Goal: Download file/media

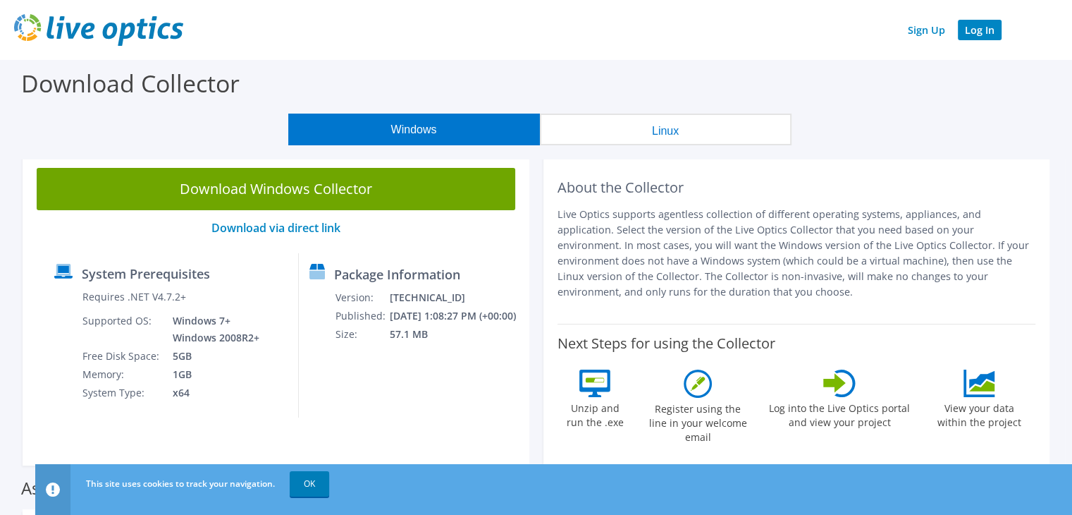
click at [977, 32] on link "Log In" at bounding box center [980, 30] width 44 height 20
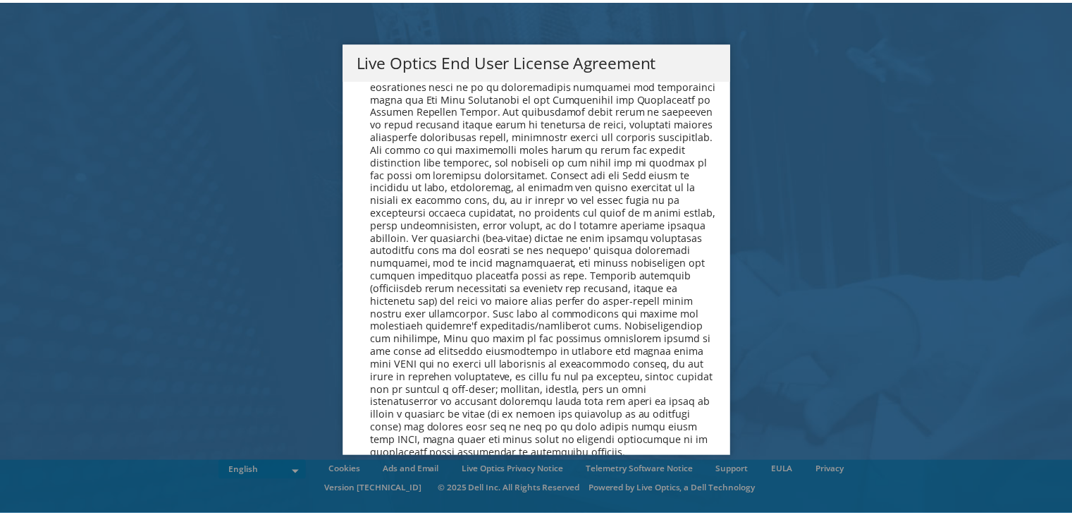
scroll to position [5331, 0]
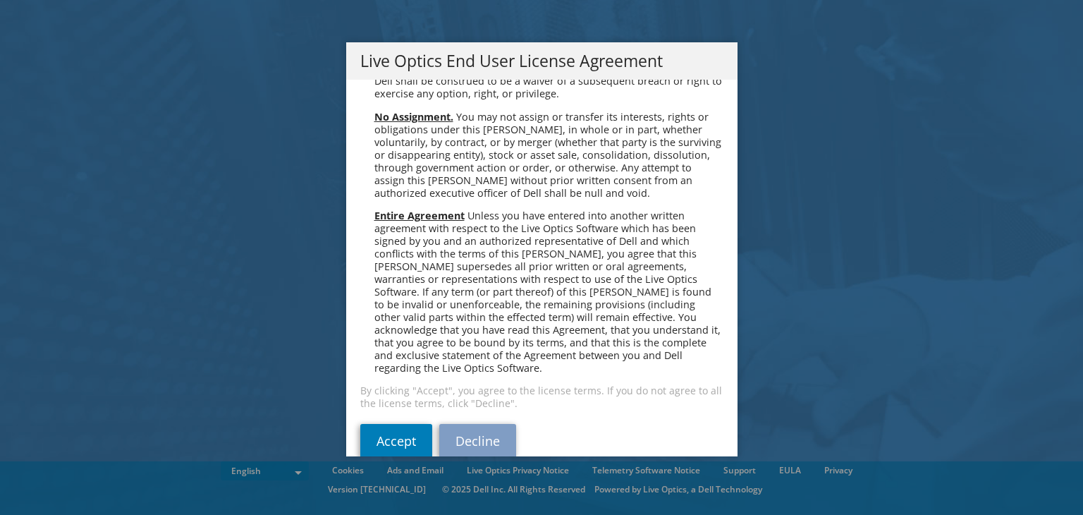
click at [439, 424] on link "Decline" at bounding box center [477, 441] width 77 height 34
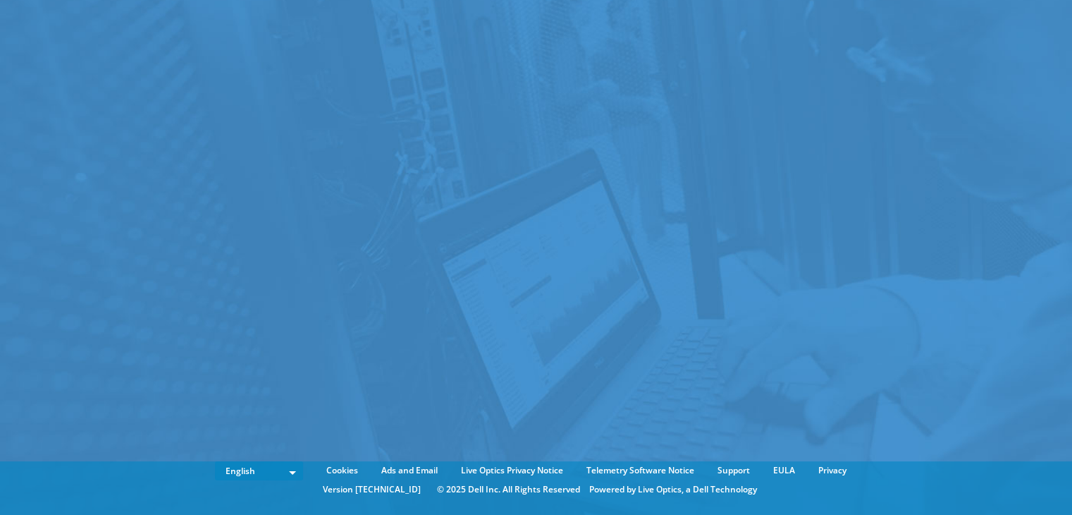
click at [427, 410] on body "English Deutsch Español Français Italiano Polski Português Русский 한국어 中文 日本語 C…" at bounding box center [536, 257] width 1072 height 515
click at [427, 404] on div at bounding box center [536, 236] width 1072 height 472
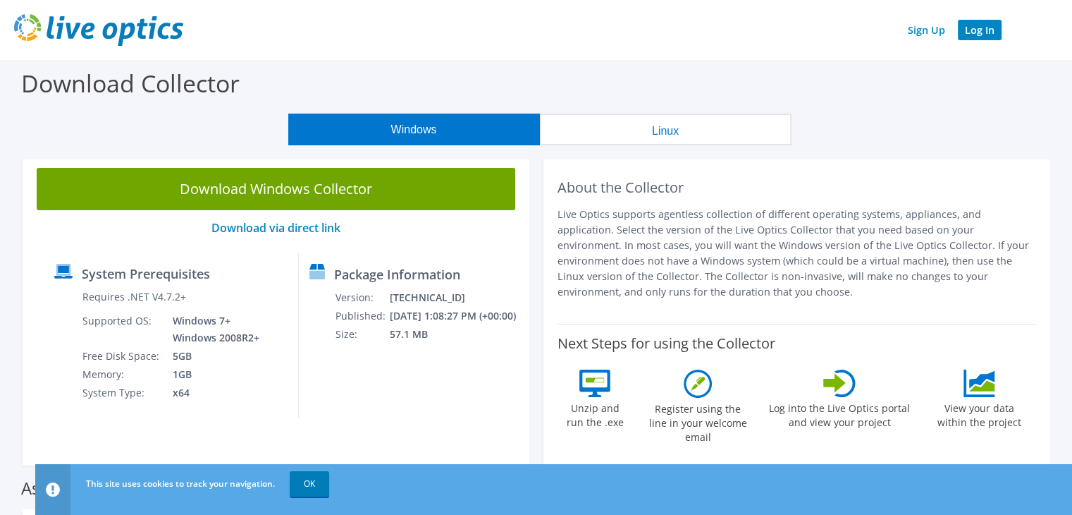
click at [987, 26] on link "Log In" at bounding box center [980, 30] width 44 height 20
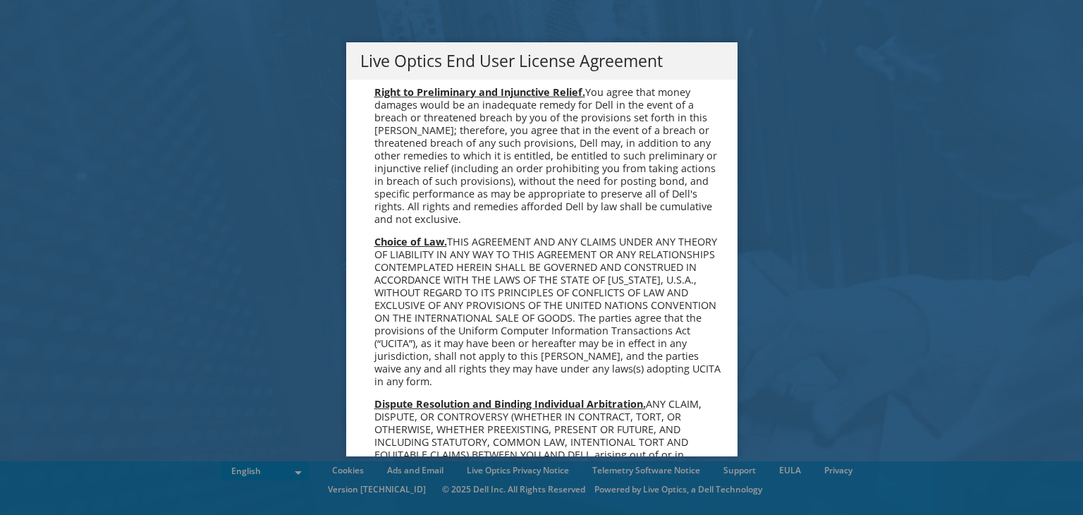
scroll to position [5331, 0]
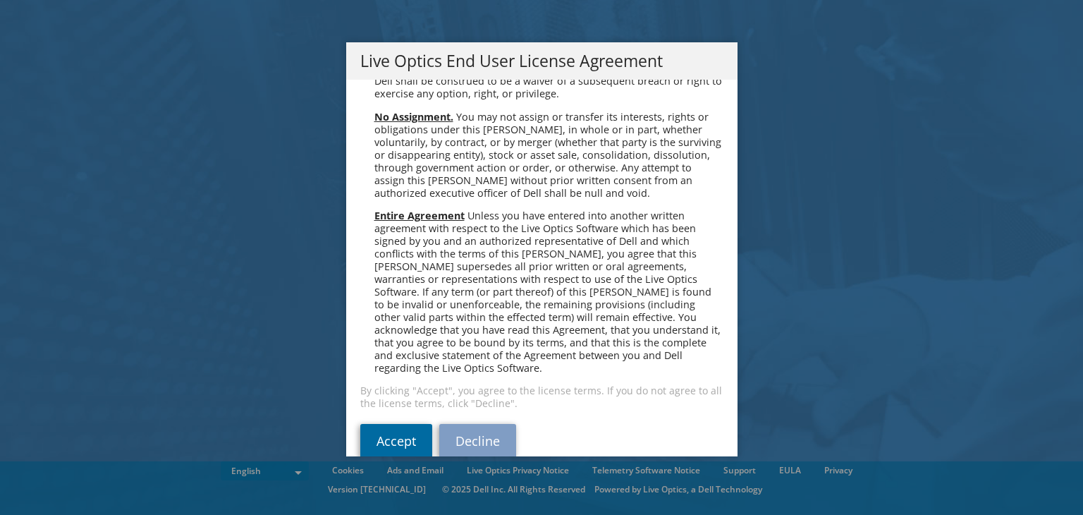
click at [377, 424] on link "Accept" at bounding box center [396, 441] width 72 height 34
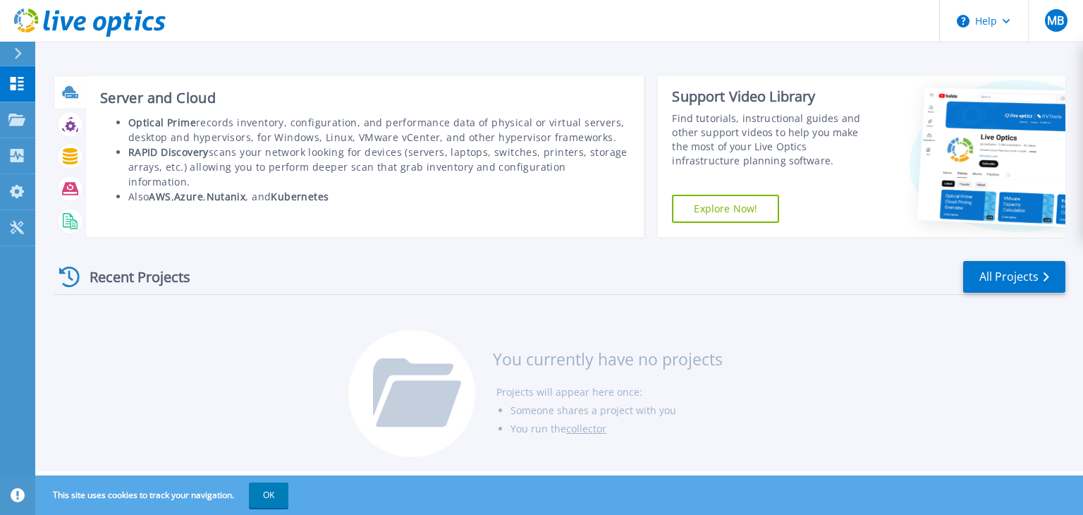
click at [73, 97] on icon at bounding box center [72, 96] width 13 height 4
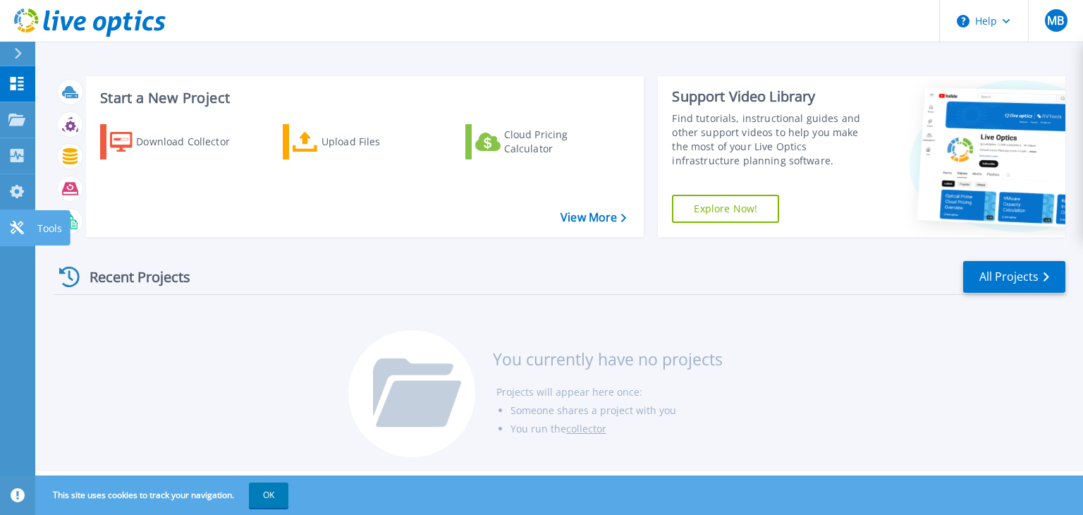
click at [18, 225] on icon at bounding box center [16, 227] width 17 height 13
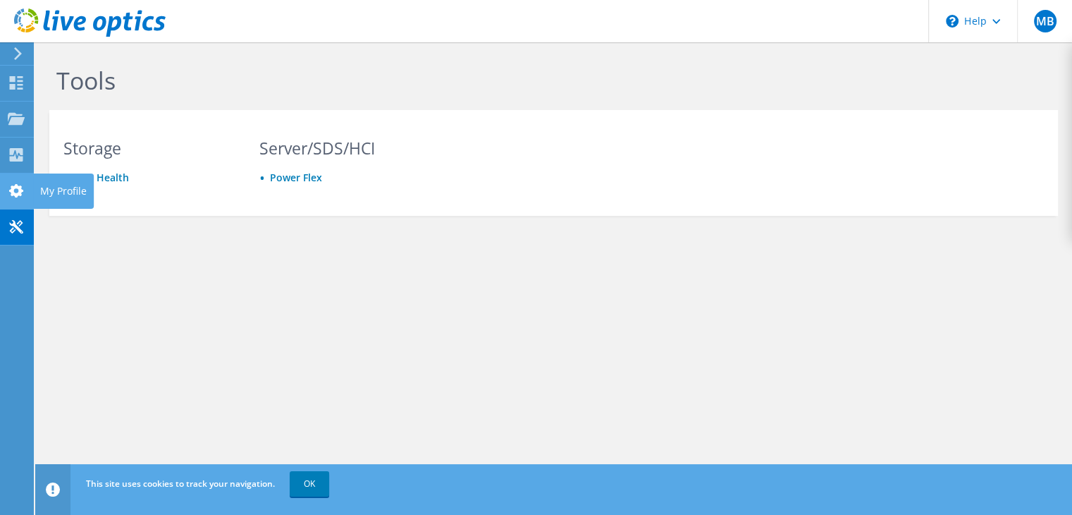
click at [20, 191] on use at bounding box center [16, 190] width 14 height 13
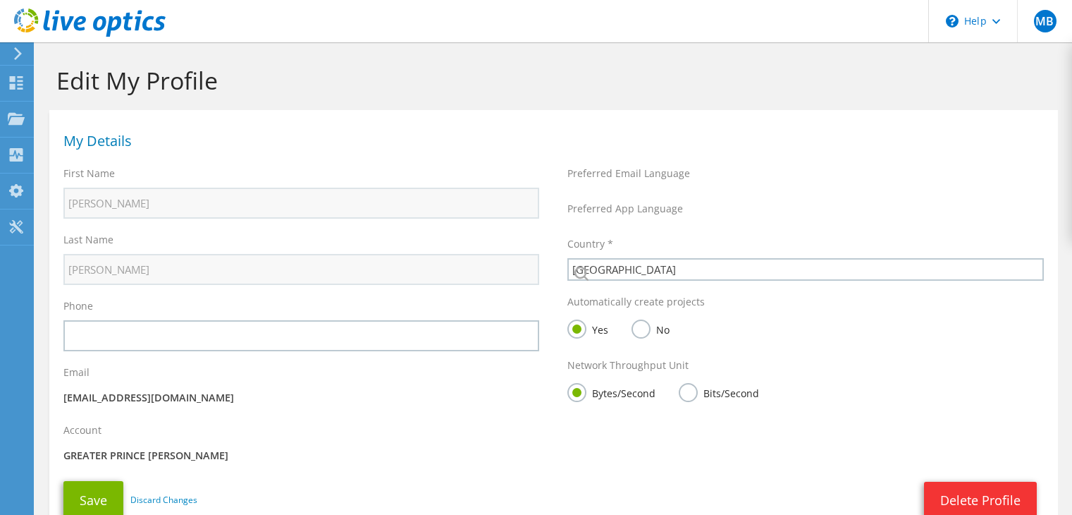
select select "224"
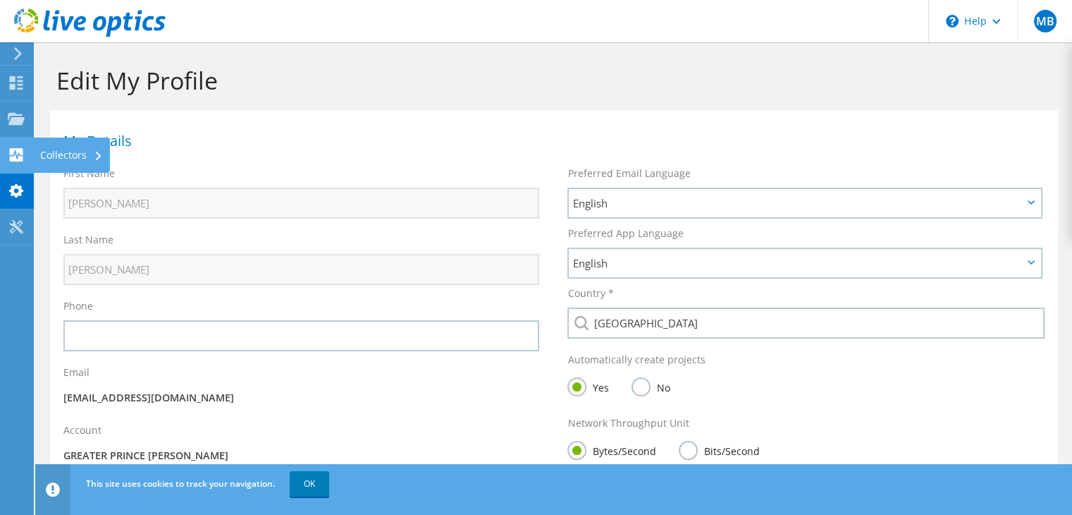
click at [14, 149] on use at bounding box center [16, 154] width 13 height 13
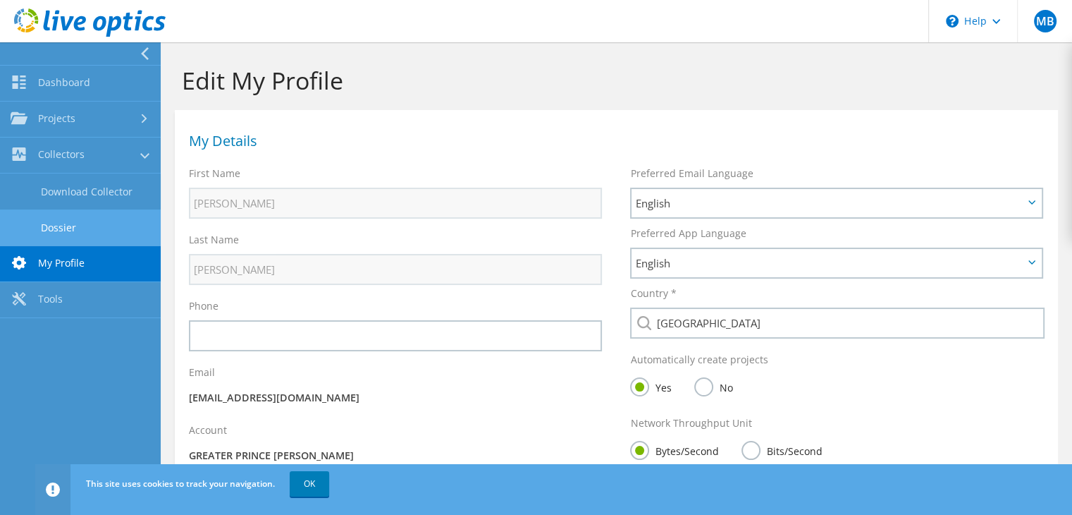
click at [14, 221] on link "Dossier" at bounding box center [80, 227] width 161 height 36
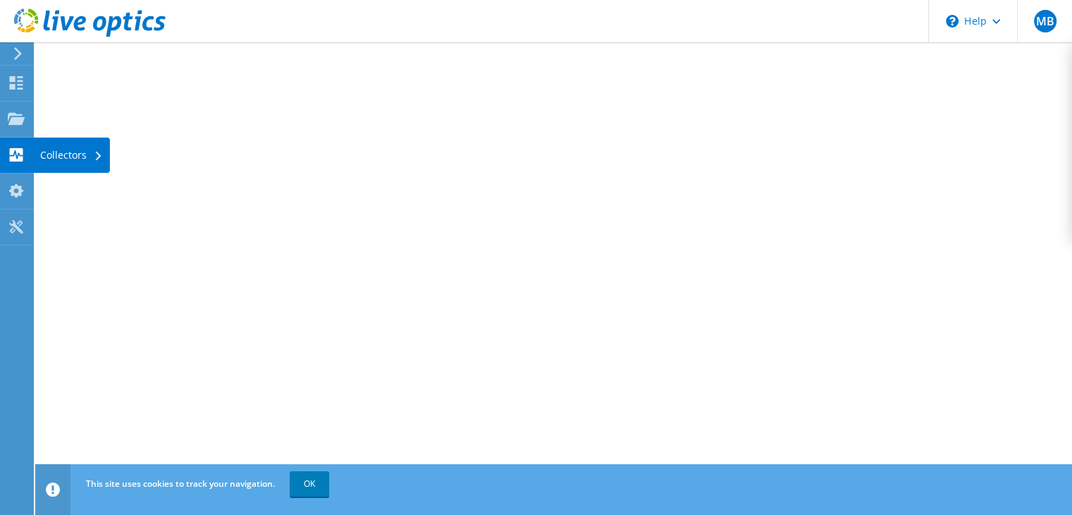
click at [14, 152] on icon at bounding box center [16, 154] width 17 height 13
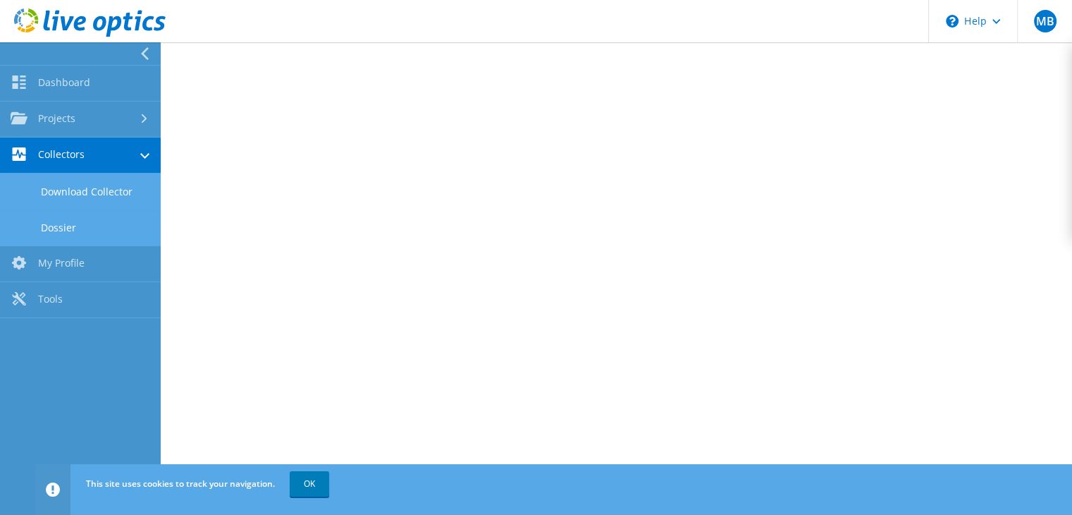
click at [44, 197] on link "Download Collector" at bounding box center [80, 191] width 161 height 36
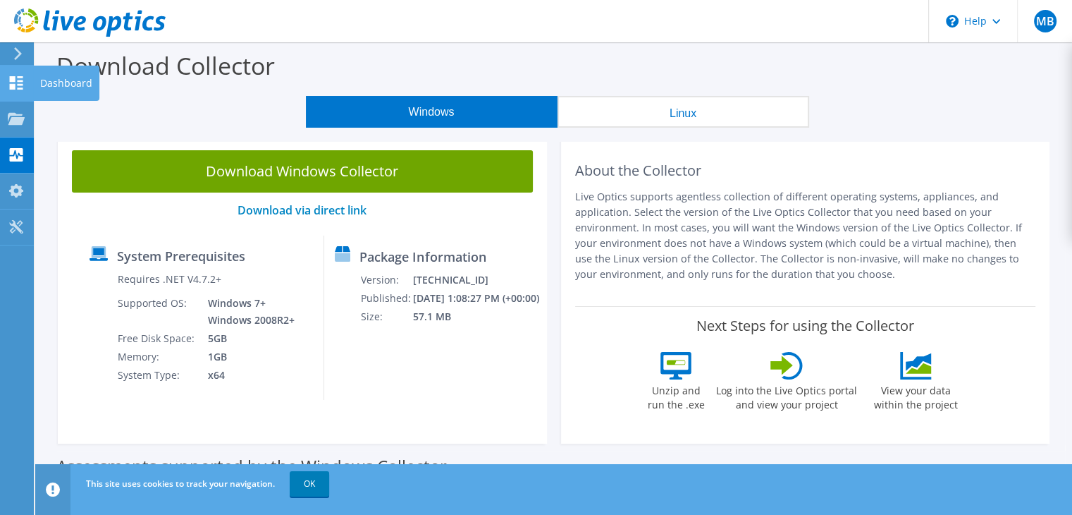
click at [10, 87] on use at bounding box center [16, 82] width 13 height 13
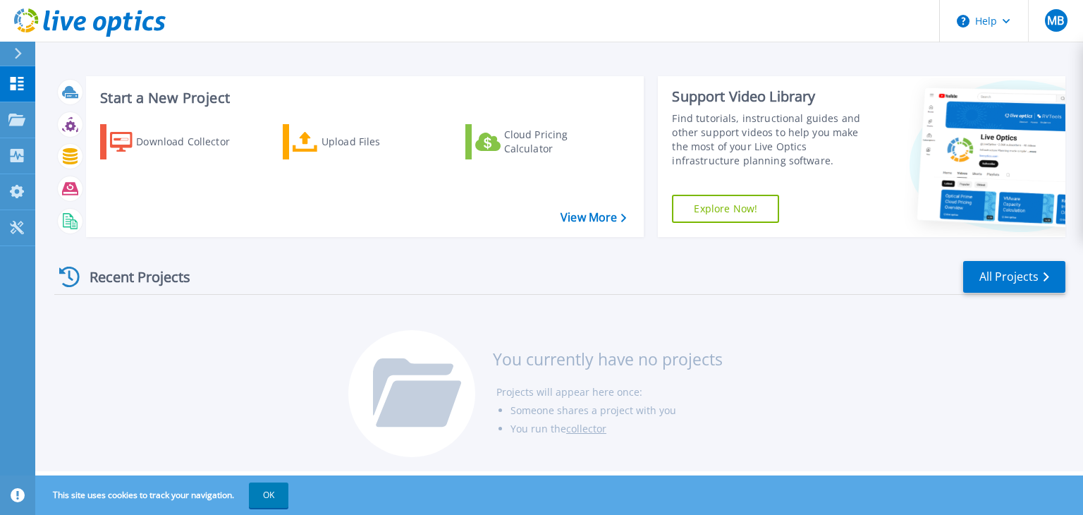
click at [159, 90] on h3 "Start a New Project" at bounding box center [363, 98] width 526 height 16
click at [591, 220] on link "View More" at bounding box center [594, 217] width 66 height 13
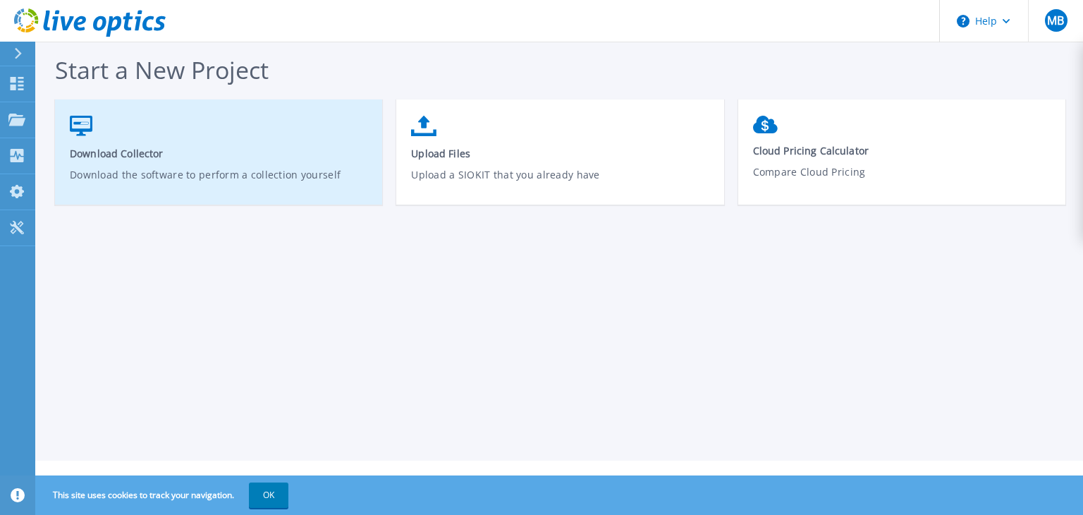
click at [173, 154] on span "Download Collector" at bounding box center [219, 153] width 298 height 13
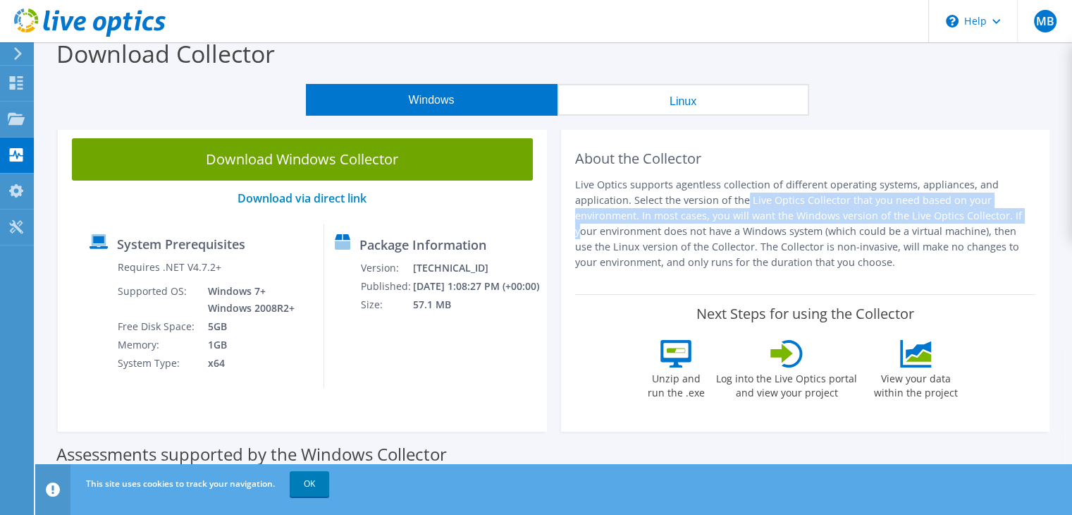
scroll to position [13, 0]
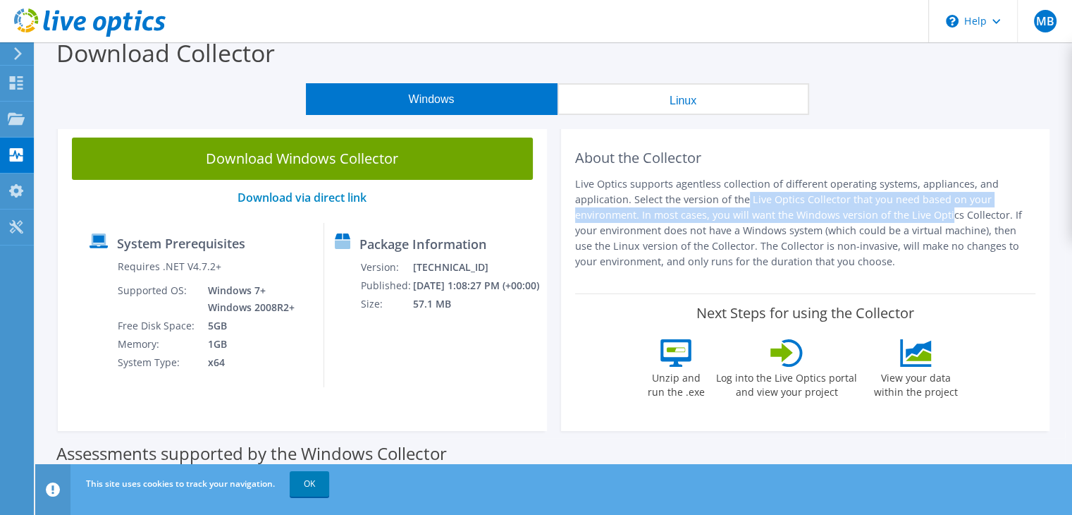
drag, startPoint x: 631, startPoint y: 199, endPoint x: 835, endPoint y: 219, distance: 205.5
click at [835, 219] on p "Live Optics supports agentless collection of different operating systems, appli…" at bounding box center [805, 222] width 461 height 93
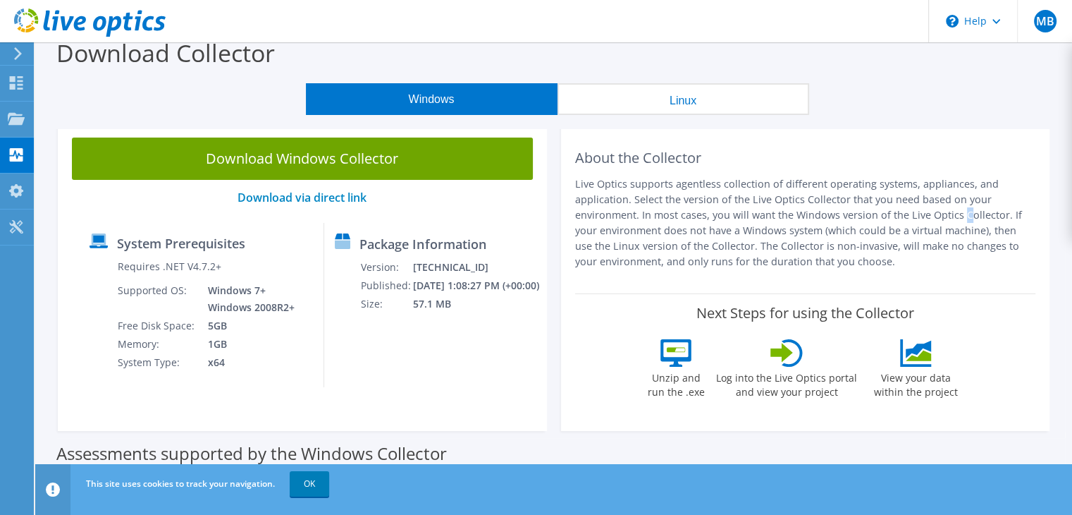
click at [852, 219] on p "Live Optics supports agentless collection of different operating systems, appli…" at bounding box center [805, 222] width 461 height 93
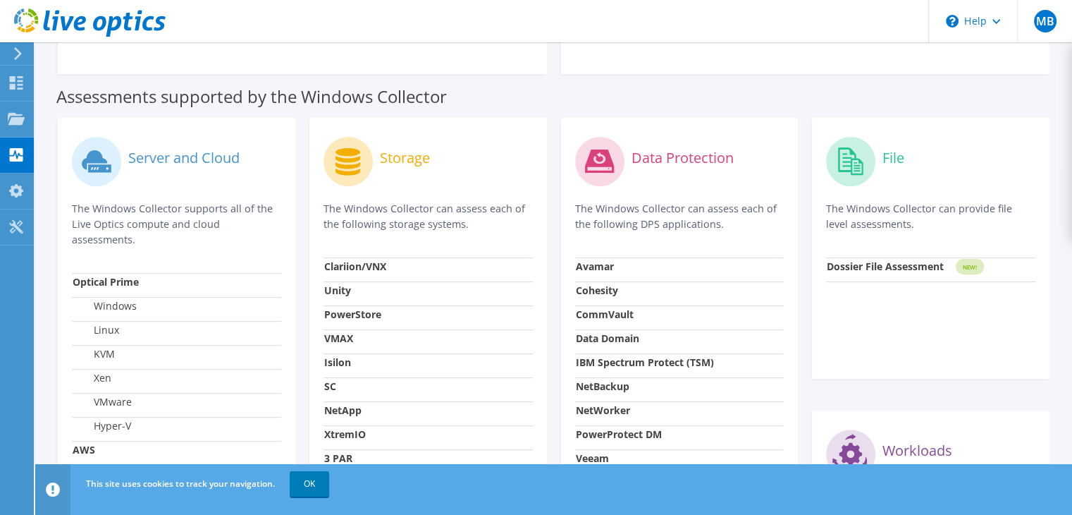
scroll to position [369, 0]
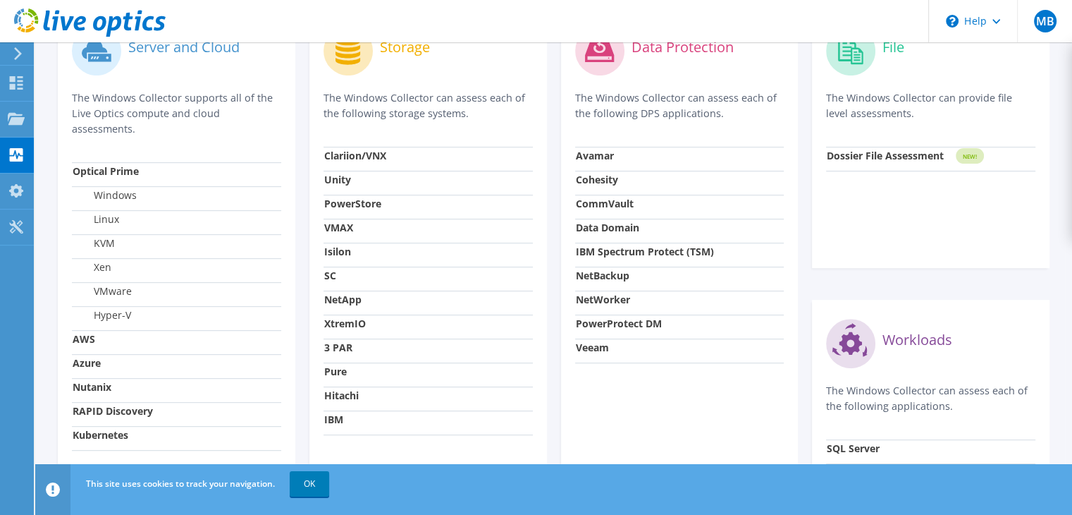
click at [123, 198] on label "Windows" at bounding box center [105, 195] width 64 height 14
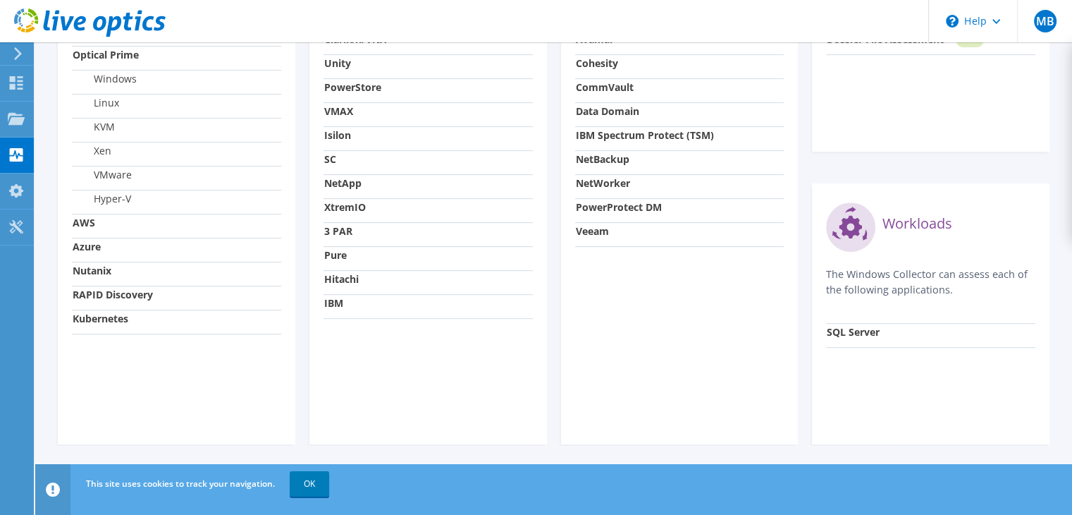
click at [983, 291] on p "The Windows Collector can assess each of the following applications." at bounding box center [930, 282] width 209 height 31
click at [863, 337] on strong "SQL Server" at bounding box center [853, 332] width 53 height 13
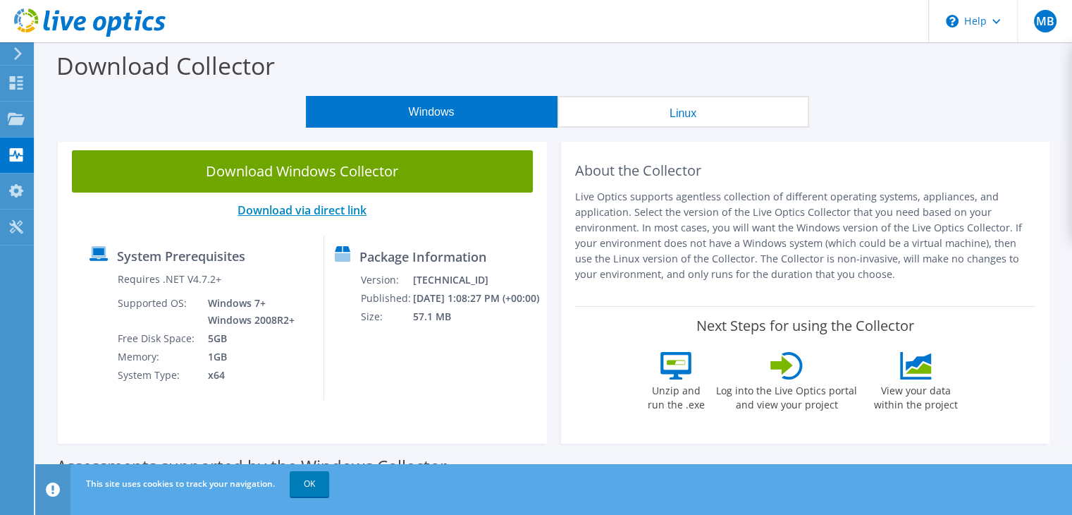
scroll to position [0, 0]
drag, startPoint x: 738, startPoint y: 257, endPoint x: 759, endPoint y: 274, distance: 27.5
click at [759, 274] on p "Live Optics supports agentless collection of different operating systems, appli…" at bounding box center [805, 235] width 461 height 93
click at [818, 273] on p "Live Optics supports agentless collection of different operating systems, appli…" at bounding box center [805, 235] width 461 height 93
drag, startPoint x: 826, startPoint y: 276, endPoint x: 657, endPoint y: 276, distance: 168.5
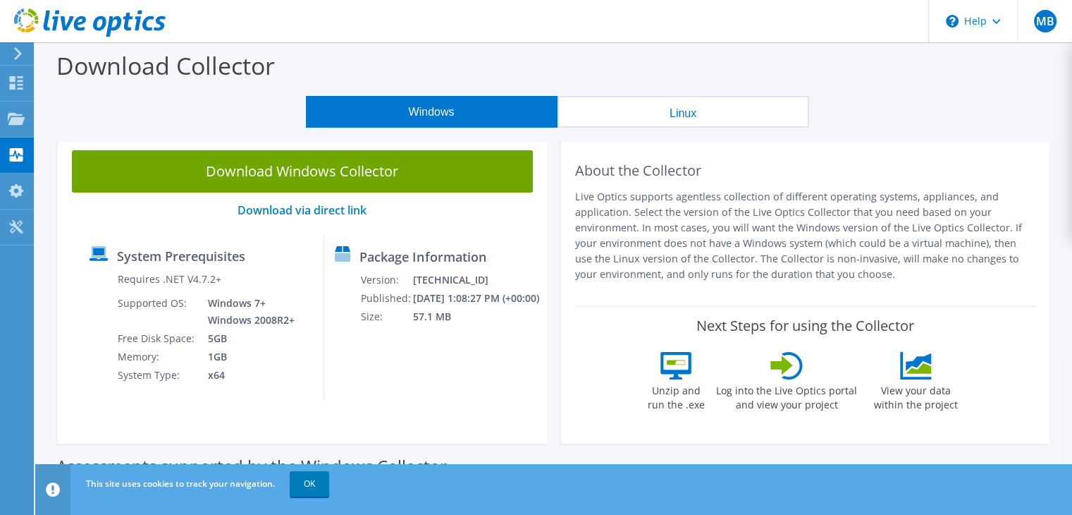
click at [657, 276] on p "Live Optics supports agentless collection of different operating systems, appli…" at bounding box center [805, 235] width 461 height 93
click at [645, 274] on p "Live Optics supports agentless collection of different operating systems, appli…" at bounding box center [805, 235] width 461 height 93
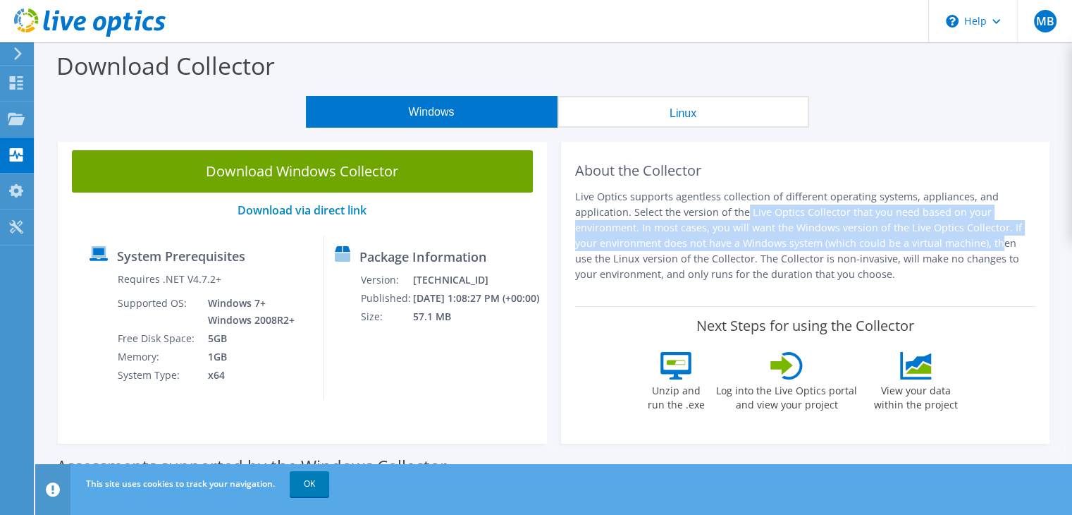
drag, startPoint x: 632, startPoint y: 209, endPoint x: 887, endPoint y: 240, distance: 257.0
click at [887, 240] on p "Live Optics supports agentless collection of different operating systems, appli…" at bounding box center [805, 235] width 461 height 93
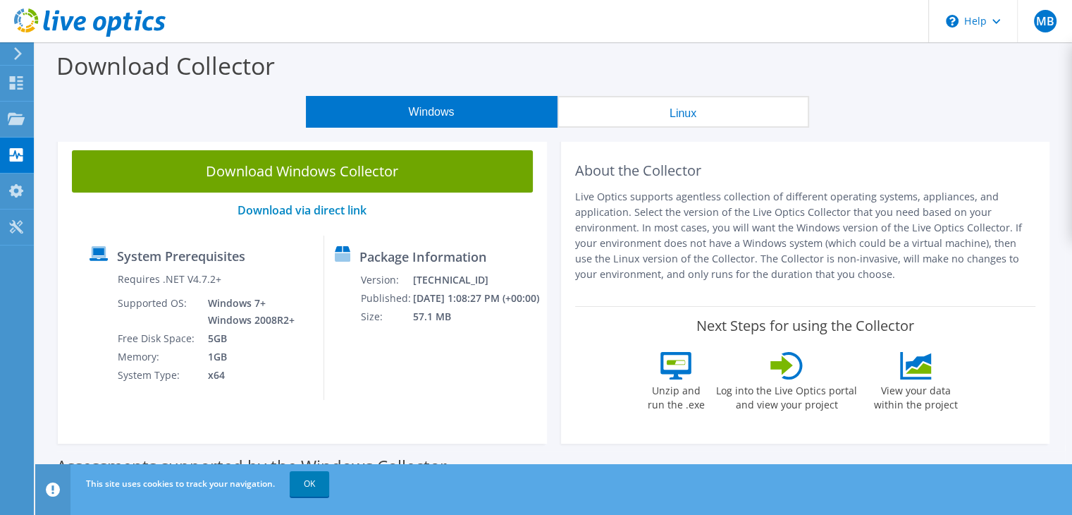
click at [914, 243] on p "Live Optics supports agentless collection of different operating systems, appli…" at bounding box center [805, 235] width 461 height 93
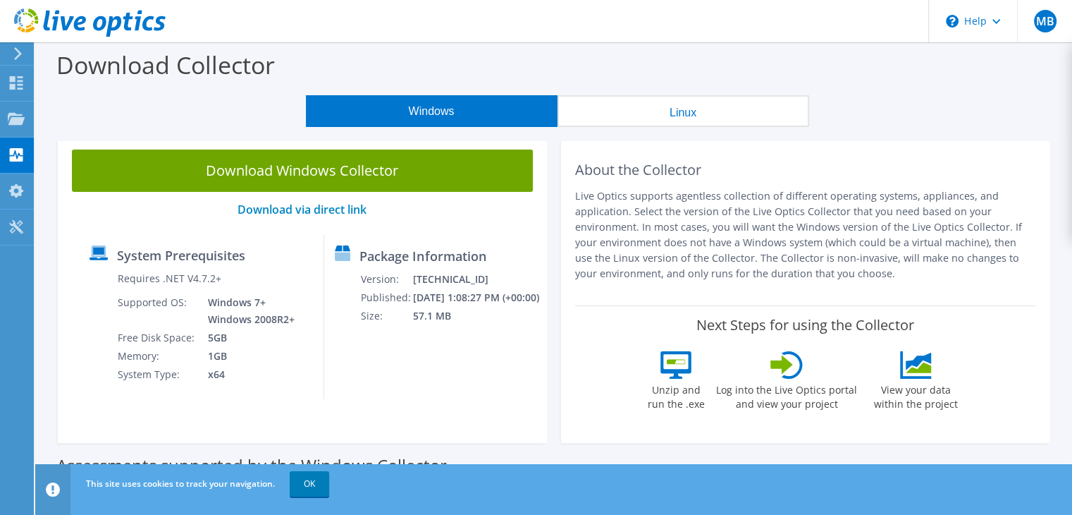
scroll to position [1, 0]
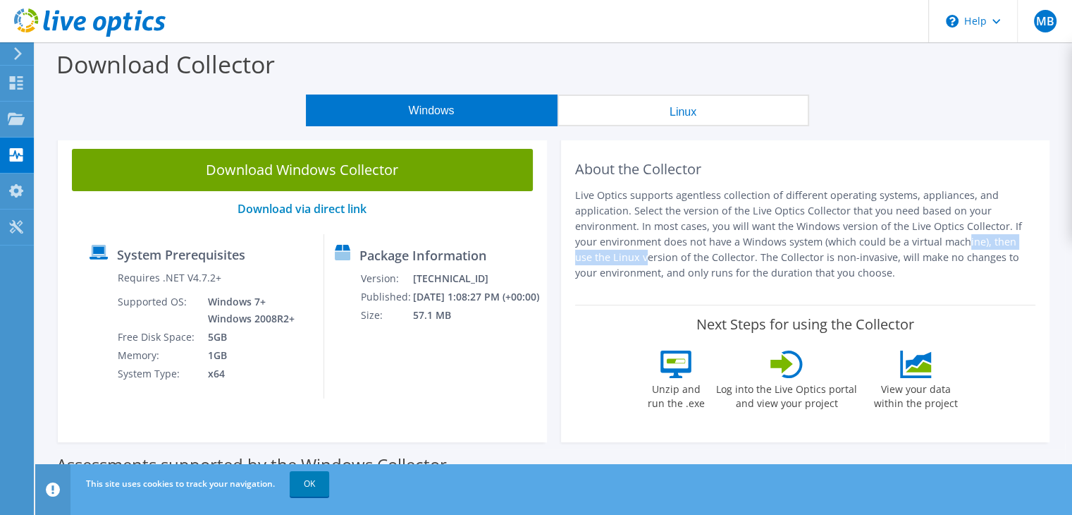
drag, startPoint x: 848, startPoint y: 241, endPoint x: 968, endPoint y: 243, distance: 119.9
click at [968, 243] on p "Live Optics supports agentless collection of different operating systems, appli…" at bounding box center [805, 234] width 461 height 93
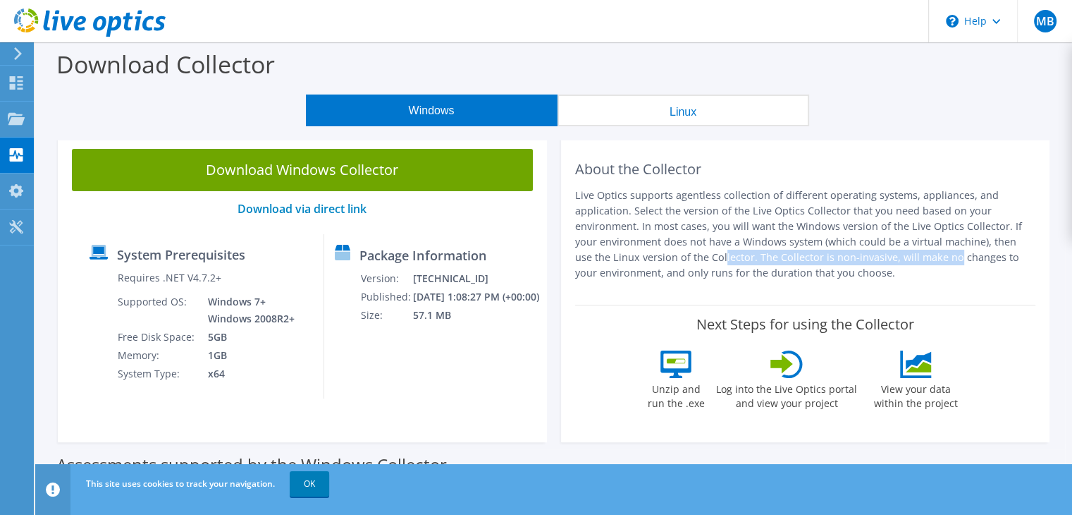
drag, startPoint x: 671, startPoint y: 255, endPoint x: 822, endPoint y: 258, distance: 150.9
click at [821, 258] on p "Live Optics supports agentless collection of different operating systems, appli…" at bounding box center [805, 234] width 461 height 93
click at [835, 256] on p "Live Optics supports agentless collection of different operating systems, appli…" at bounding box center [805, 234] width 461 height 93
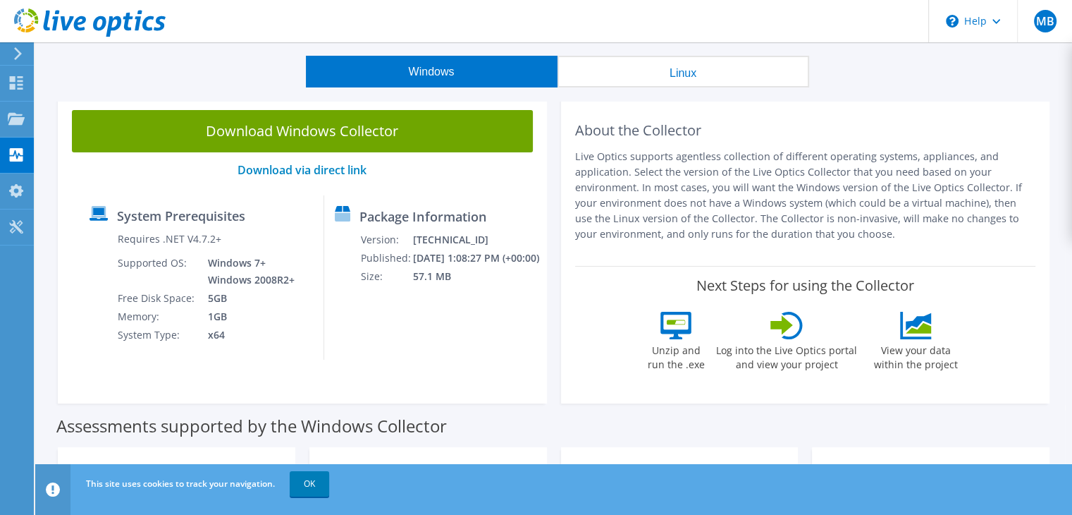
scroll to position [0, 0]
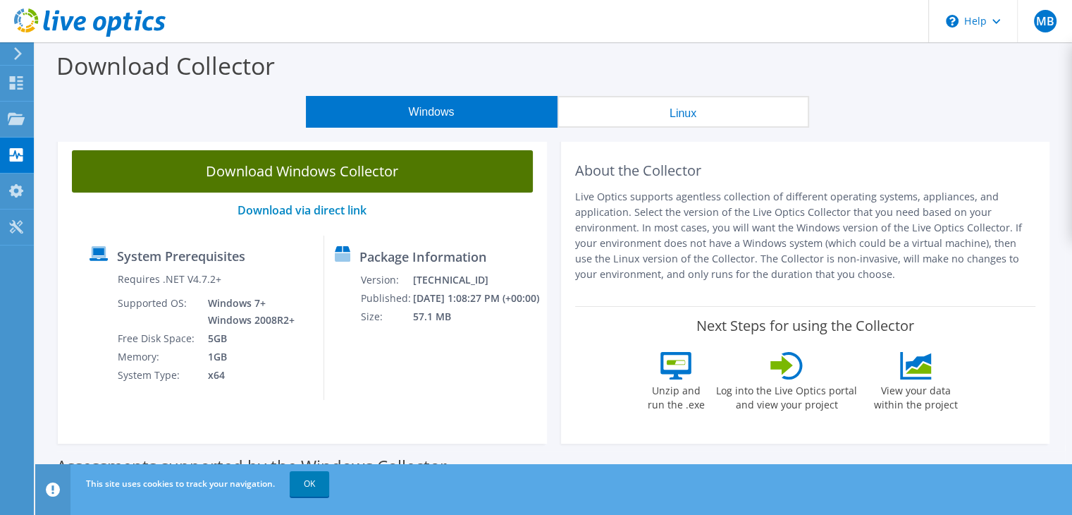
click at [300, 168] on link "Download Windows Collector" at bounding box center [302, 171] width 461 height 42
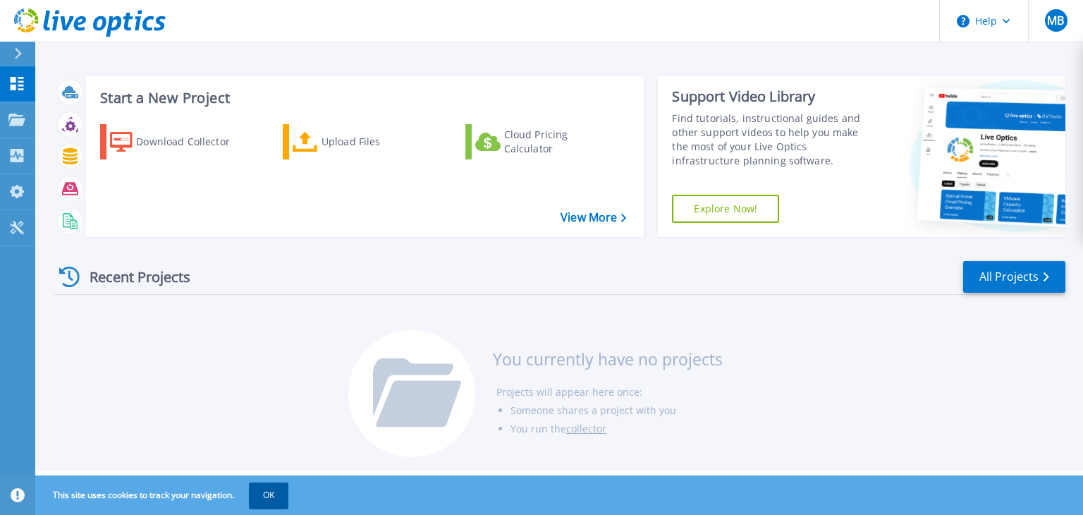
click at [265, 496] on button "OK" at bounding box center [268, 494] width 39 height 25
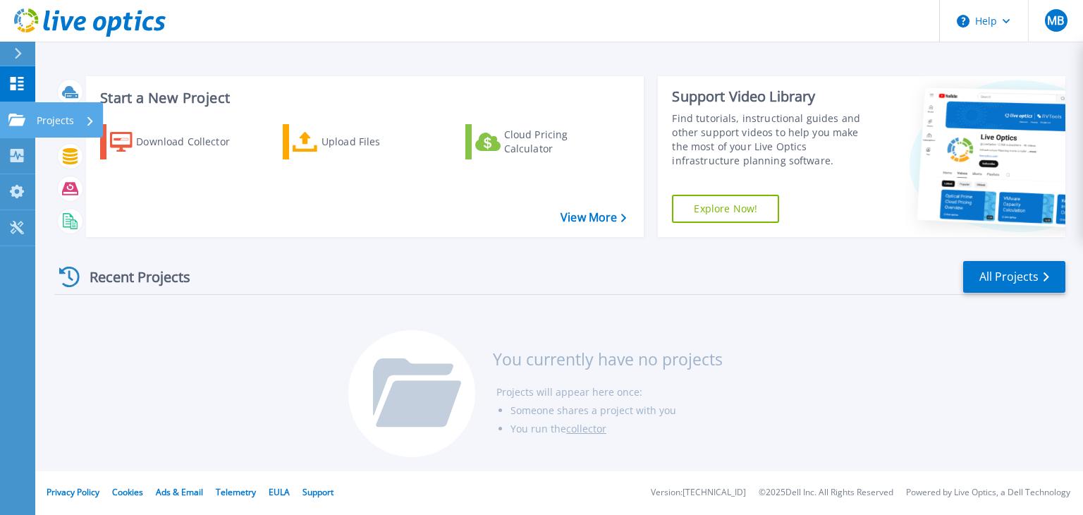
click at [87, 119] on icon at bounding box center [90, 120] width 6 height 9
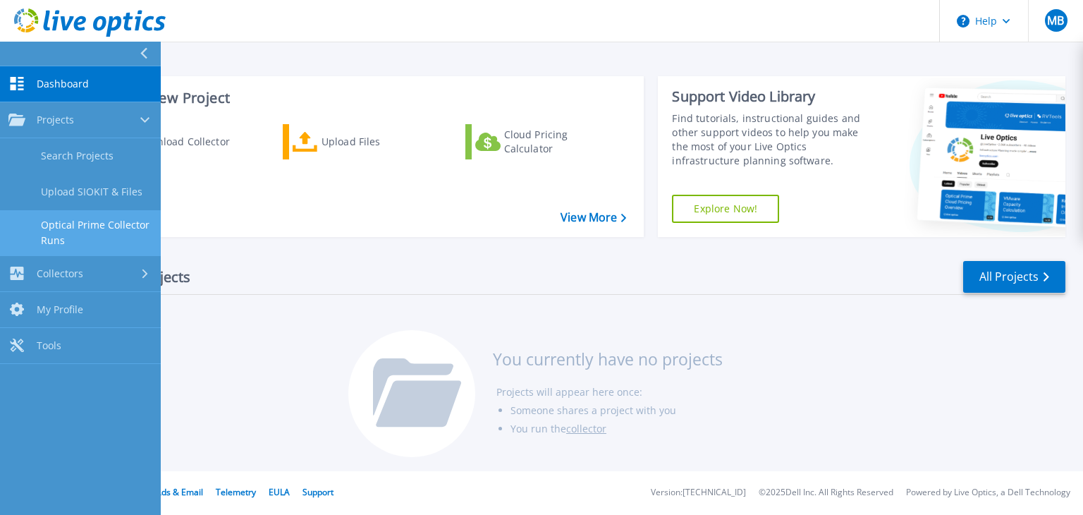
click at [65, 228] on link "Optical Prime Collector Runs" at bounding box center [80, 232] width 161 height 45
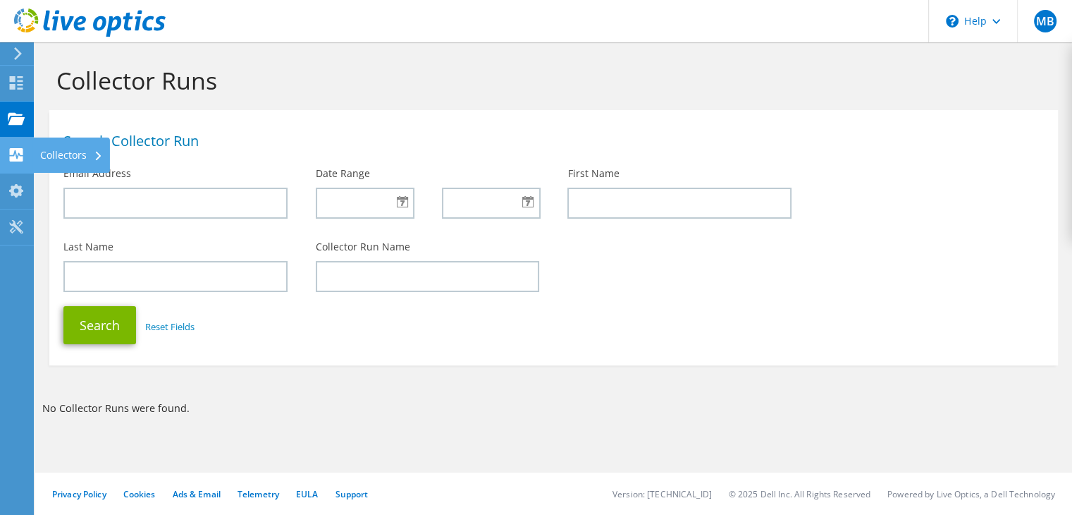
click at [16, 157] on use at bounding box center [16, 154] width 13 height 13
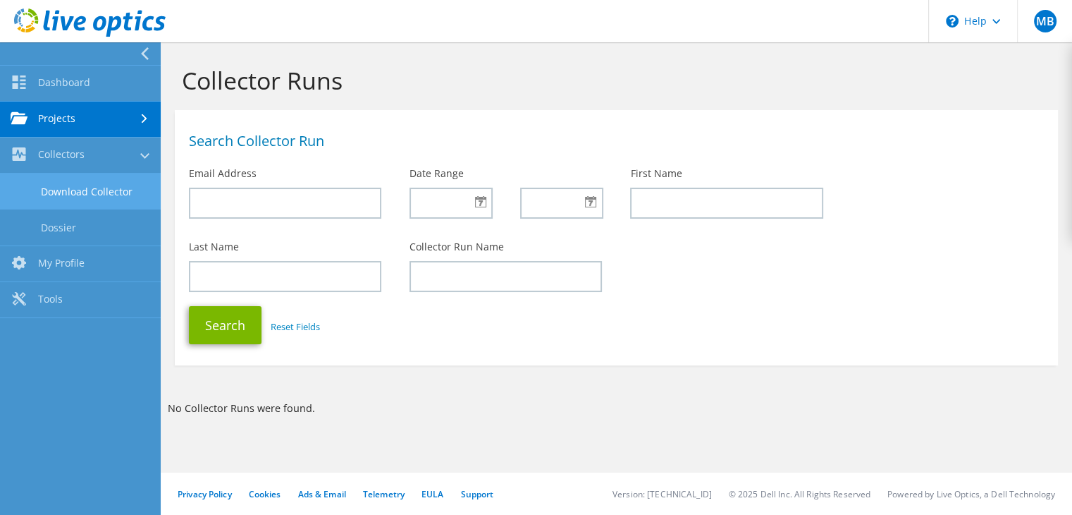
click at [71, 194] on link "Download Collector" at bounding box center [80, 191] width 161 height 36
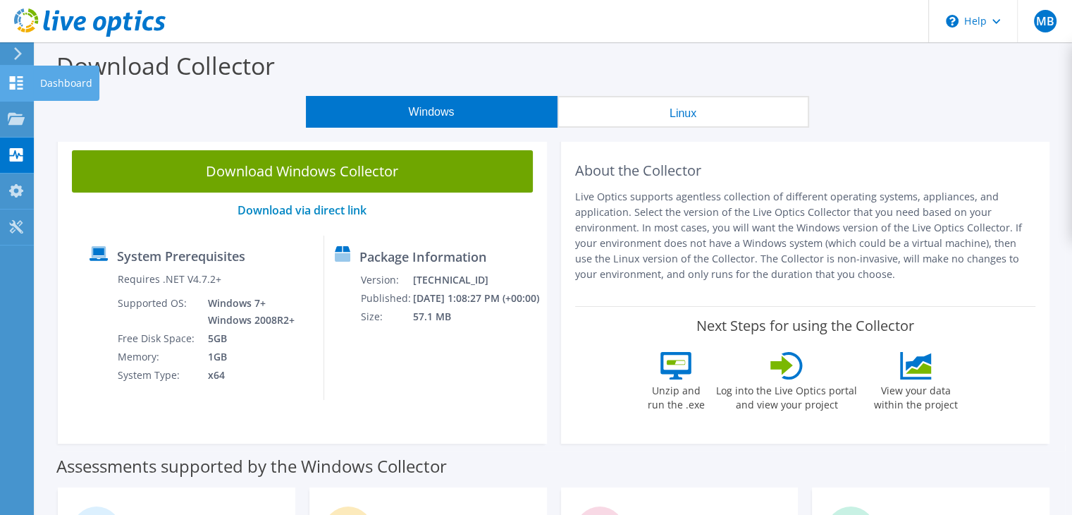
click at [16, 82] on icon at bounding box center [16, 82] width 17 height 13
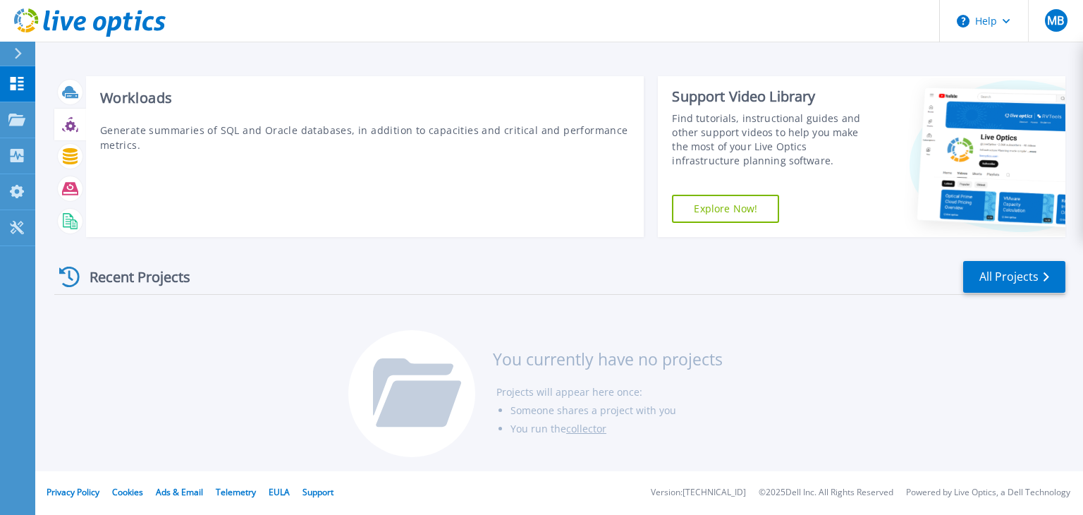
drag, startPoint x: 68, startPoint y: 125, endPoint x: 78, endPoint y: 128, distance: 10.3
click at [69, 125] on icon at bounding box center [70, 124] width 16 height 16
click at [82, 166] on div at bounding box center [70, 156] width 32 height 32
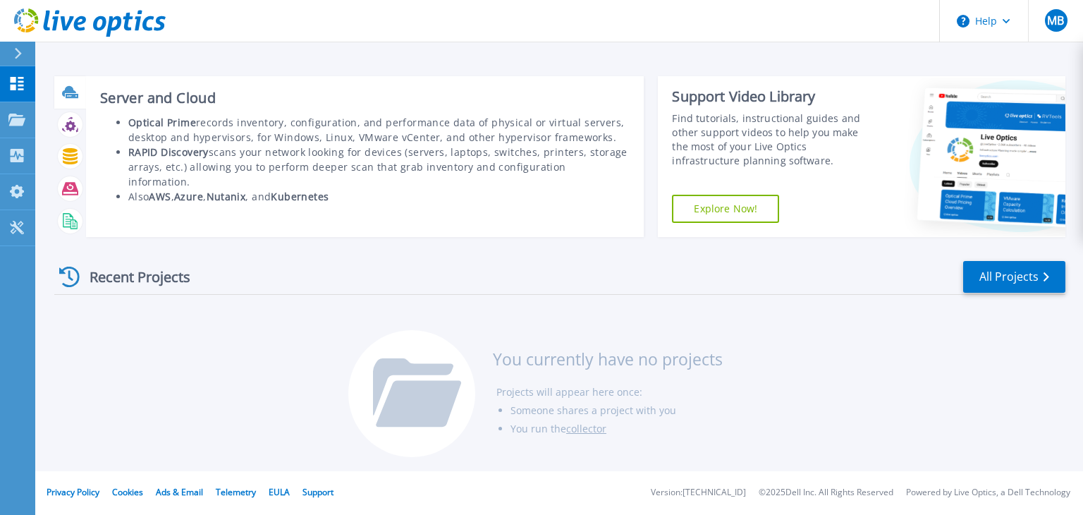
click at [73, 97] on icon at bounding box center [72, 96] width 13 height 4
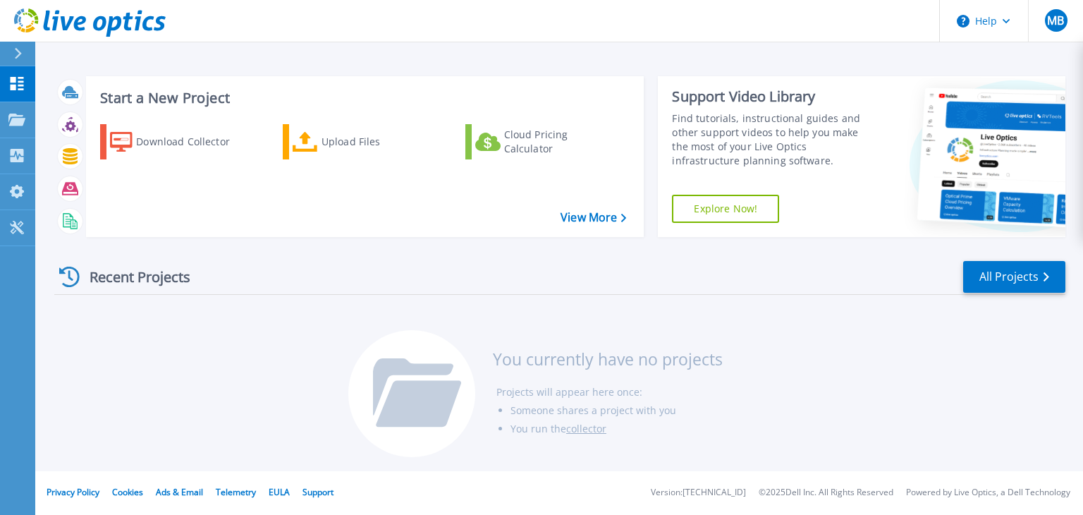
click at [713, 213] on link "Explore Now!" at bounding box center [725, 209] width 107 height 28
